Goal: Task Accomplishment & Management: Complete application form

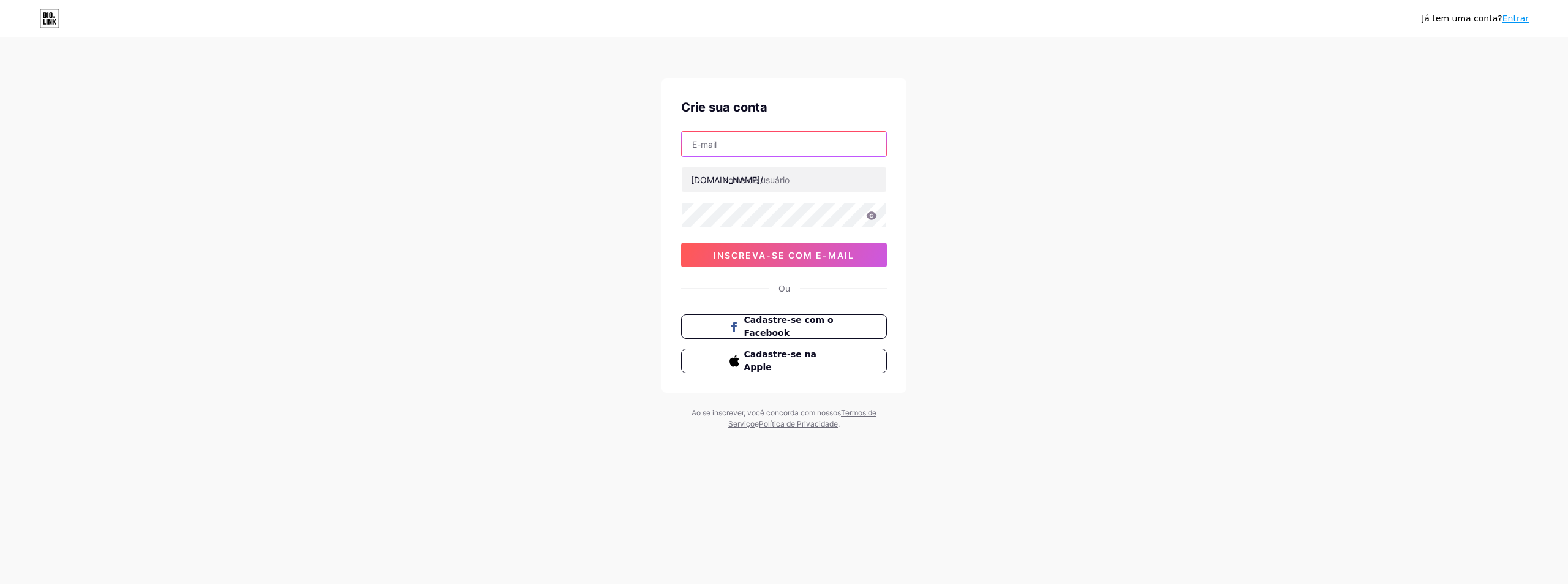
click at [718, 145] on input "text" at bounding box center [784, 144] width 205 height 25
type input "[EMAIL_ADDRESS][DOMAIN_NAME]"
click at [759, 178] on input "text" at bounding box center [784, 180] width 205 height 25
paste input "tiago_silvamarketing"
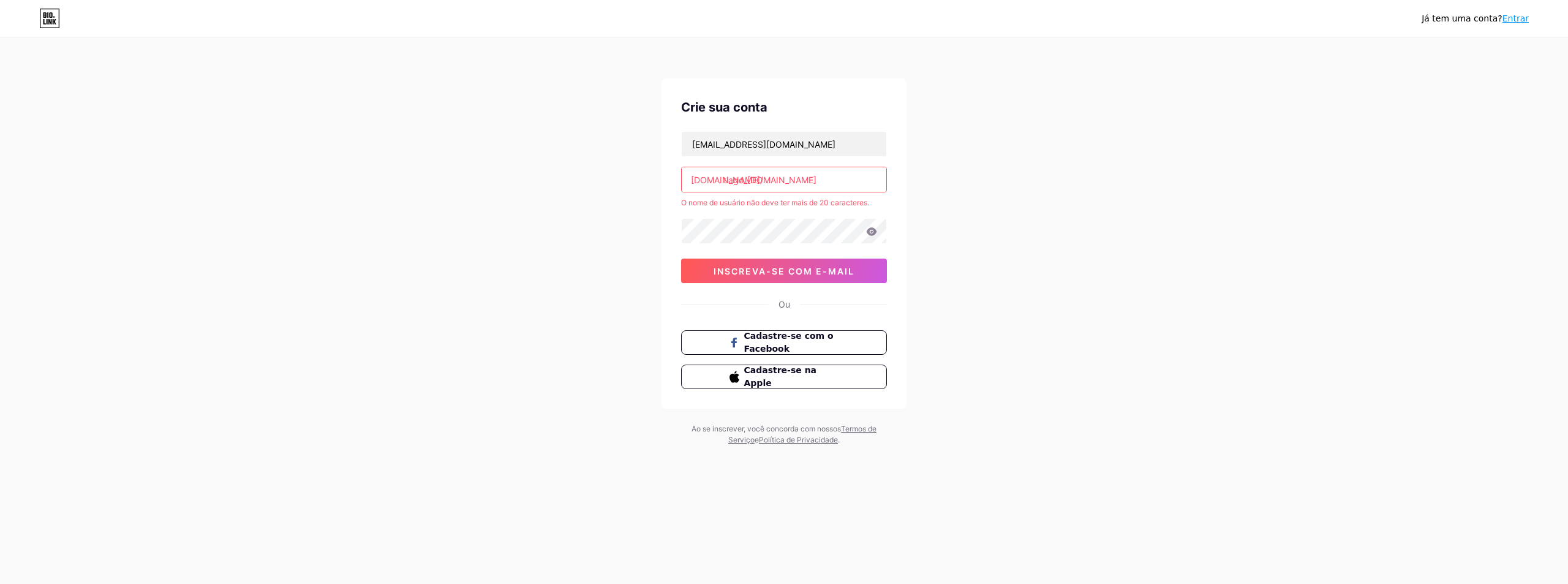
drag, startPoint x: 810, startPoint y: 177, endPoint x: 766, endPoint y: 178, distance: 44.0
click at [766, 178] on input "tiago_[DOMAIN_NAME]" at bounding box center [784, 180] width 205 height 25
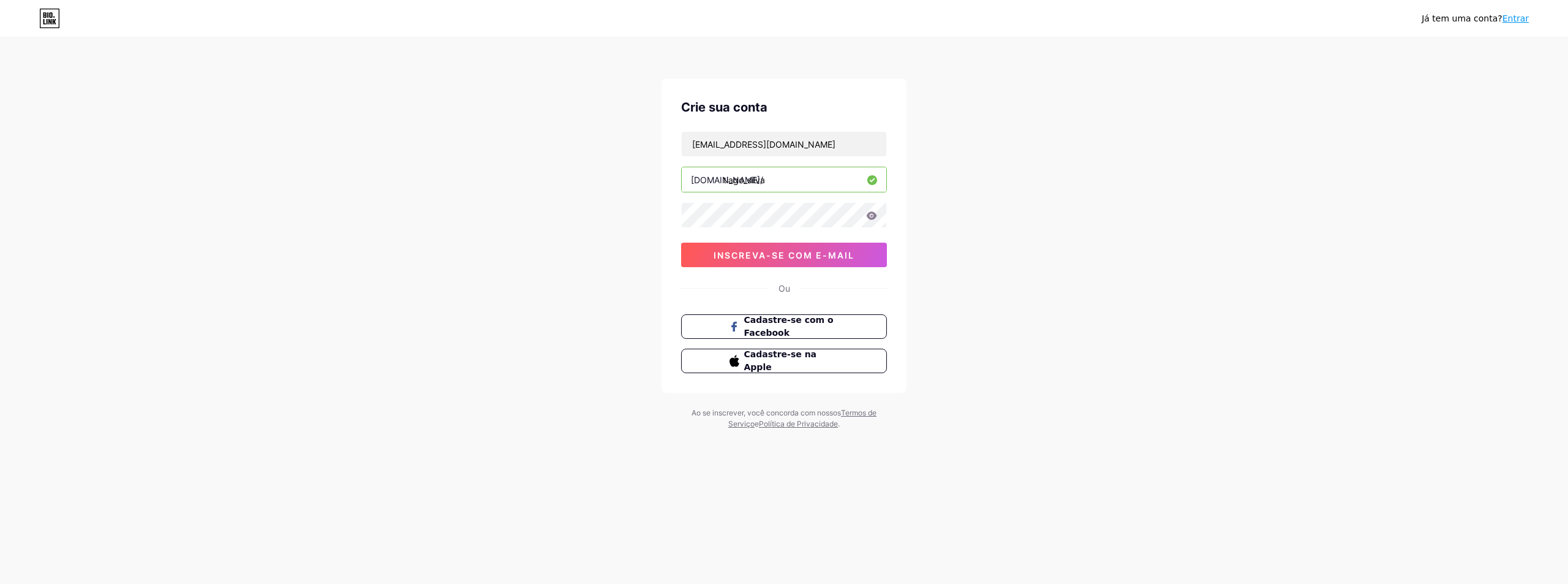
type input "tiago_silva"
click at [872, 213] on icon at bounding box center [872, 215] width 10 height 8
click at [787, 249] on button "inscreva-se com e-mail" at bounding box center [784, 255] width 206 height 25
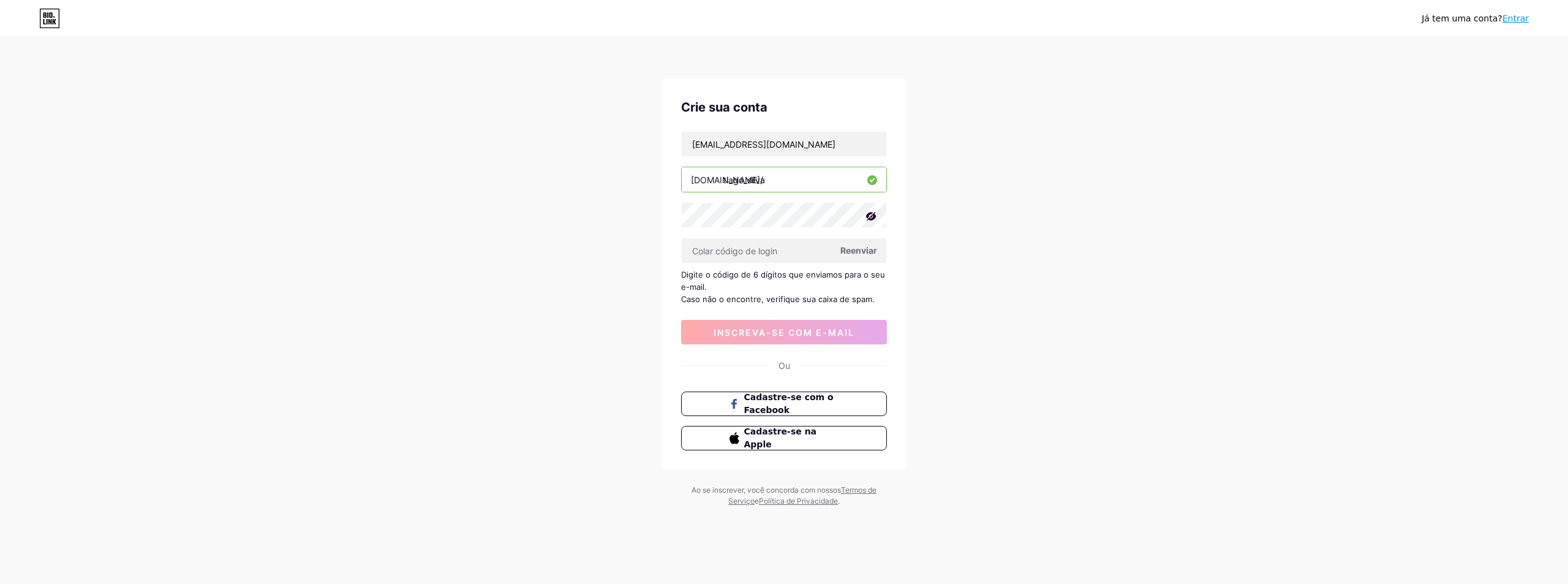
click at [867, 248] on font "Reenviar" at bounding box center [859, 250] width 37 height 10
type input "120358"
click at [791, 328] on font "inscreva-se com e-mail" at bounding box center [784, 333] width 141 height 10
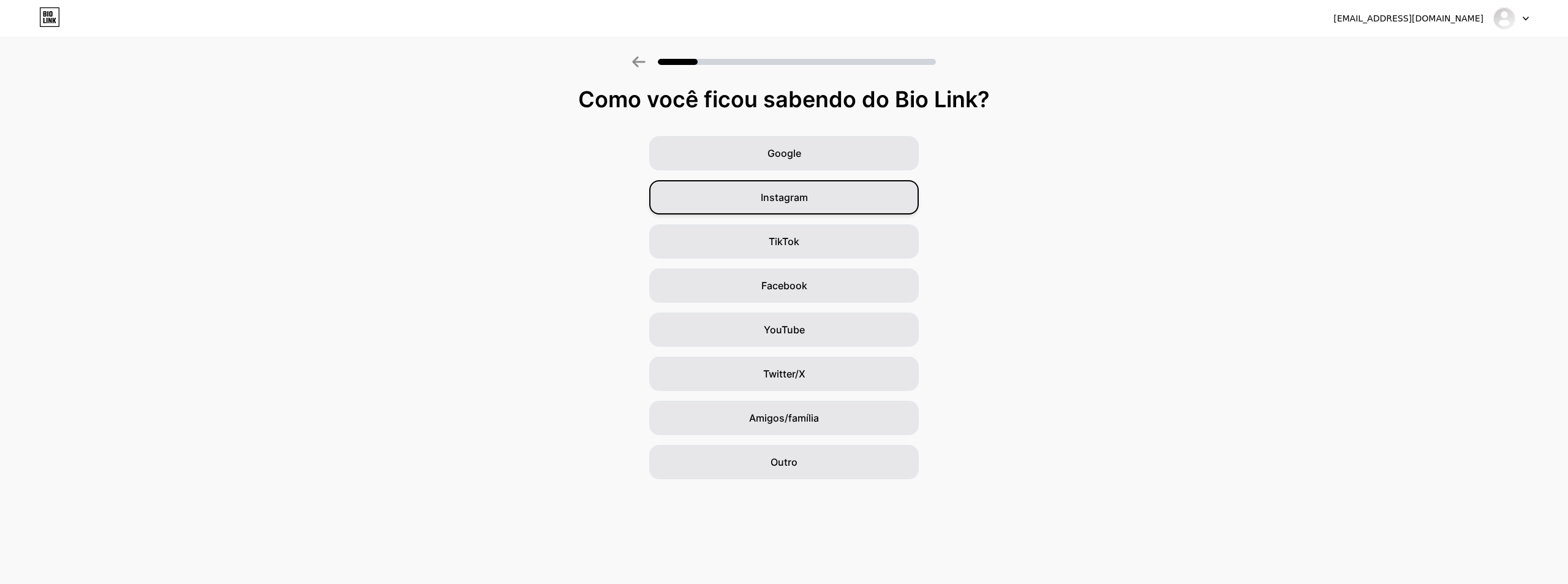
click at [753, 205] on div "Instagram" at bounding box center [784, 197] width 270 height 34
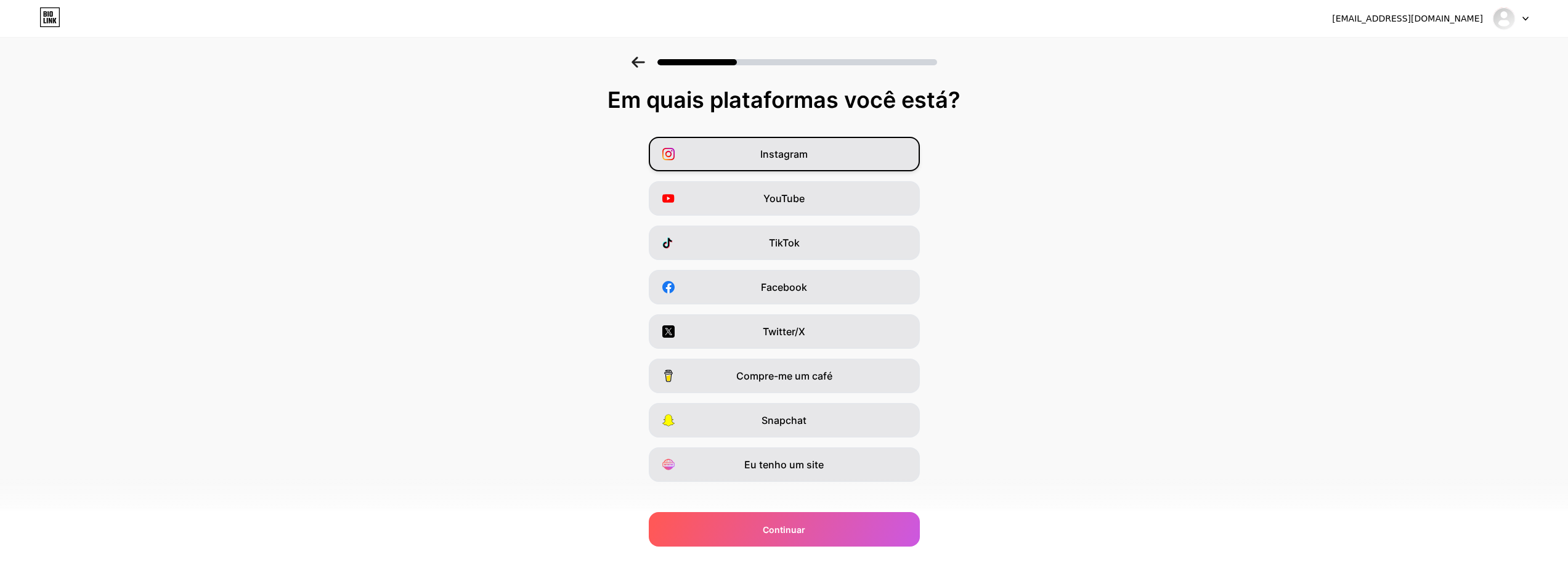
click at [727, 151] on div "Instagram" at bounding box center [784, 154] width 271 height 35
click at [736, 278] on div "Facebook" at bounding box center [784, 287] width 271 height 35
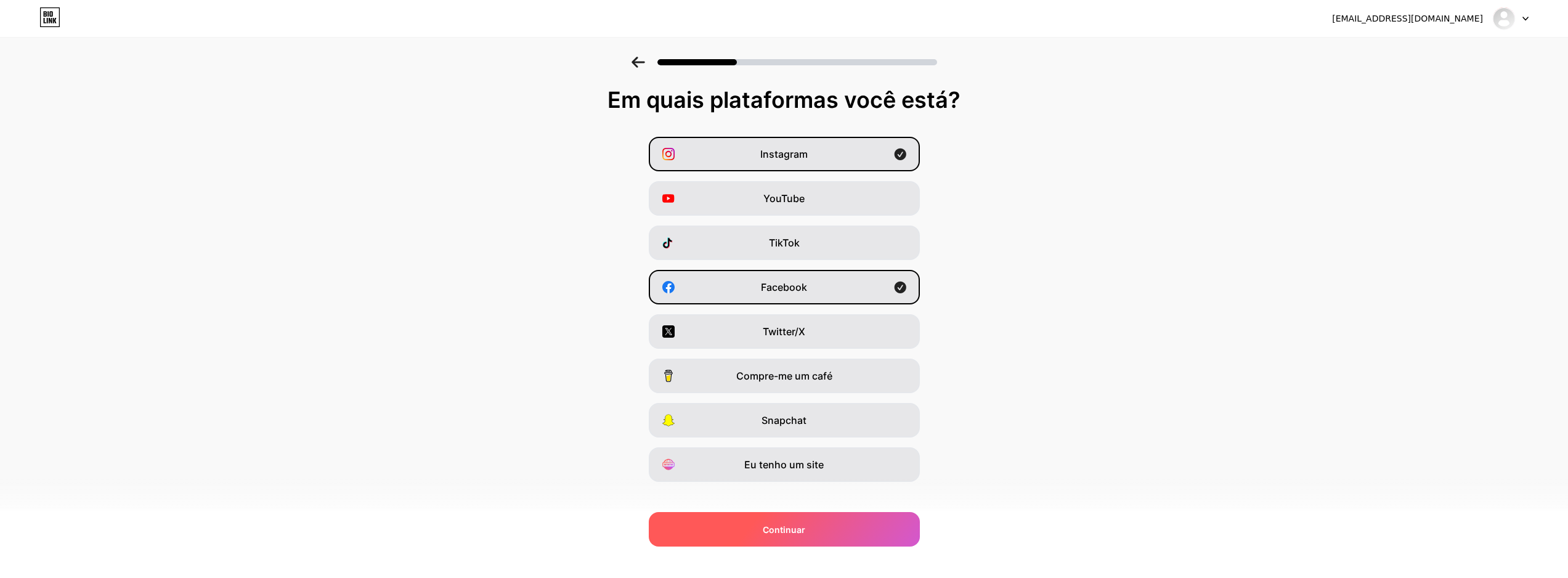
click at [736, 521] on div "Continuar" at bounding box center [784, 529] width 271 height 35
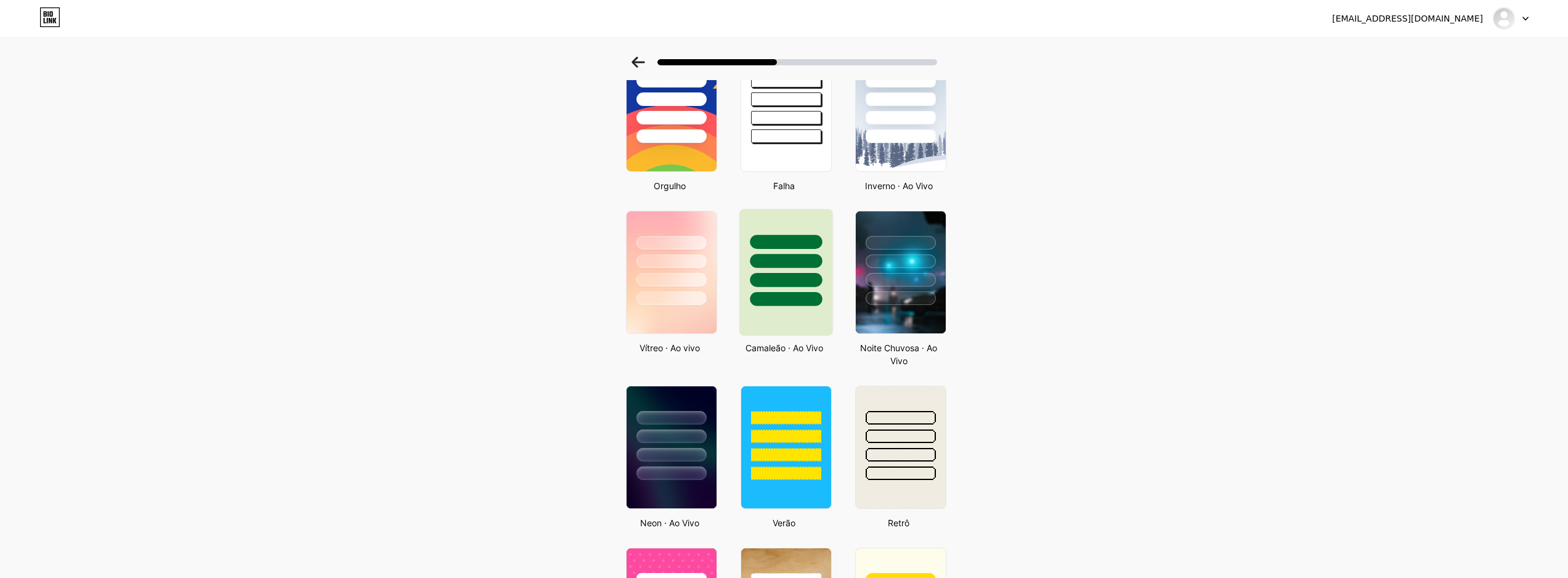
scroll to position [225, 0]
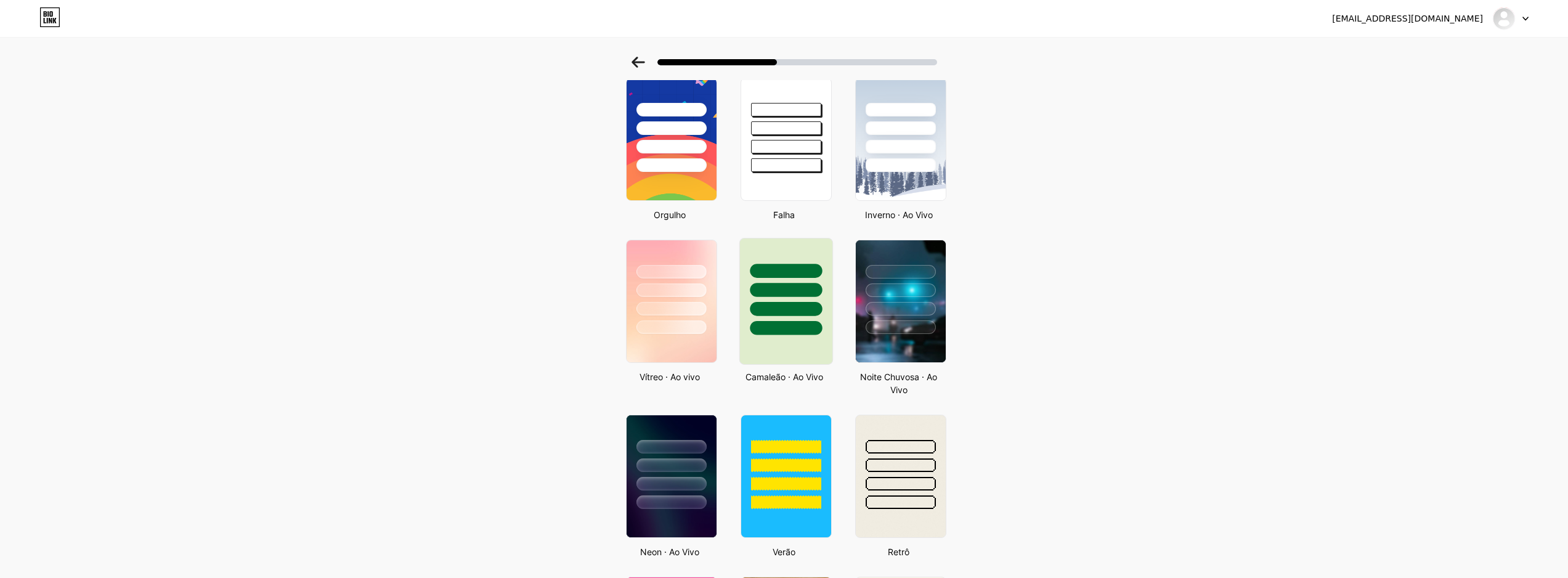
click at [801, 289] on div at bounding box center [785, 290] width 72 height 14
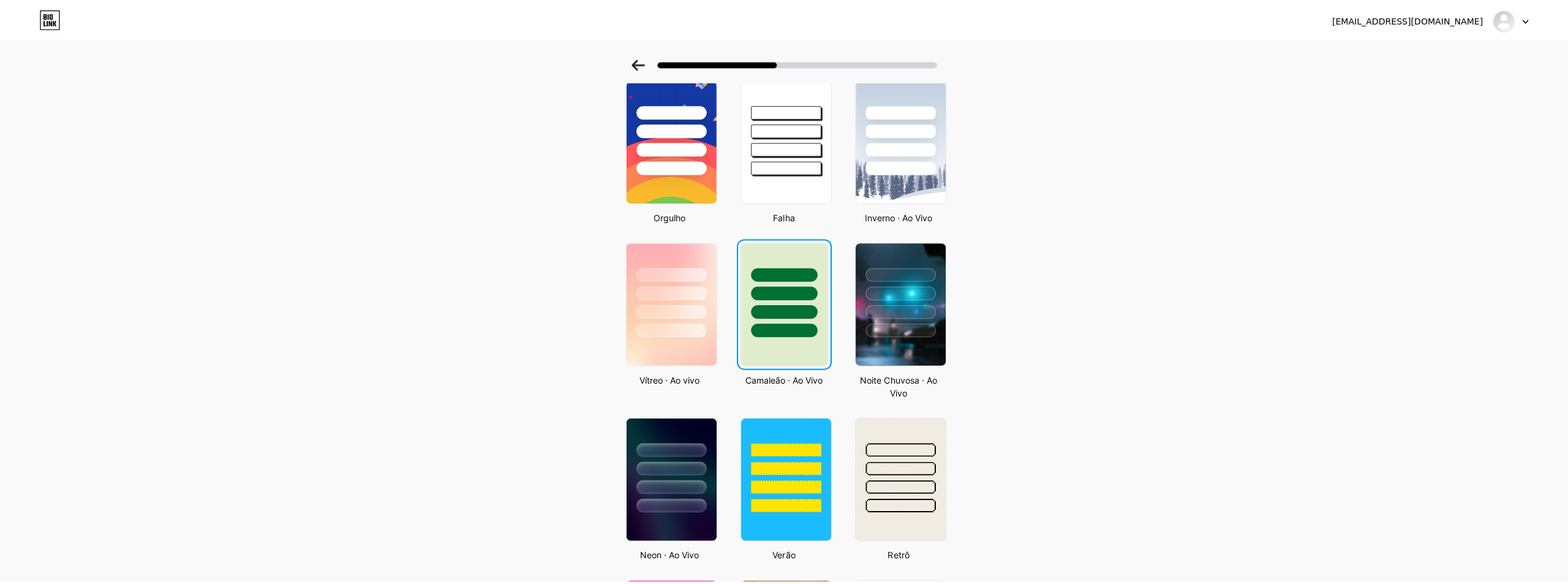
scroll to position [0, 0]
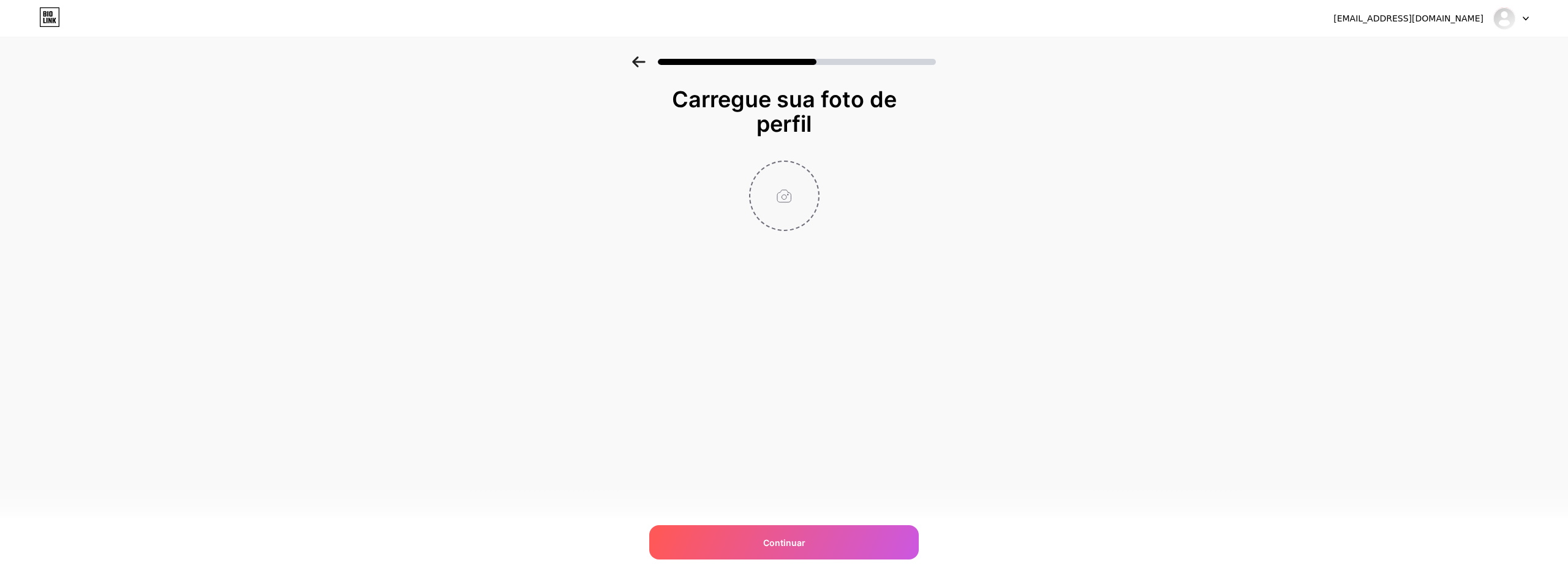
click at [796, 192] on input "file" at bounding box center [784, 195] width 68 height 68
